Goal: Unclear

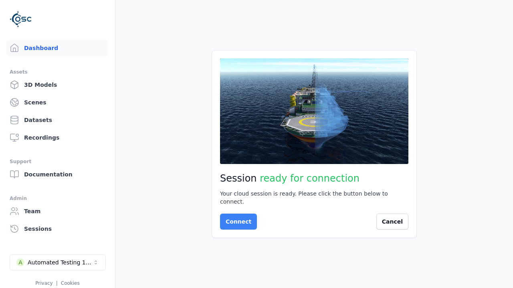
click at [236, 218] on button "Connect" at bounding box center [238, 222] width 37 height 16
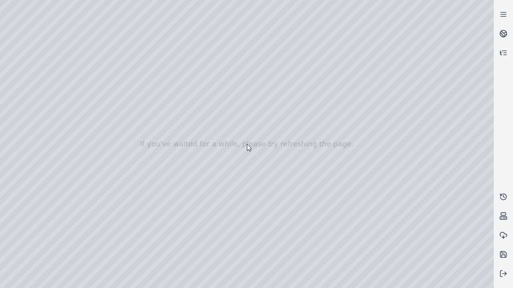
click at [34, 85] on div at bounding box center [246, 144] width 493 height 288
click at [129, 135] on div at bounding box center [246, 144] width 493 height 288
